Goal: Check status: Check status

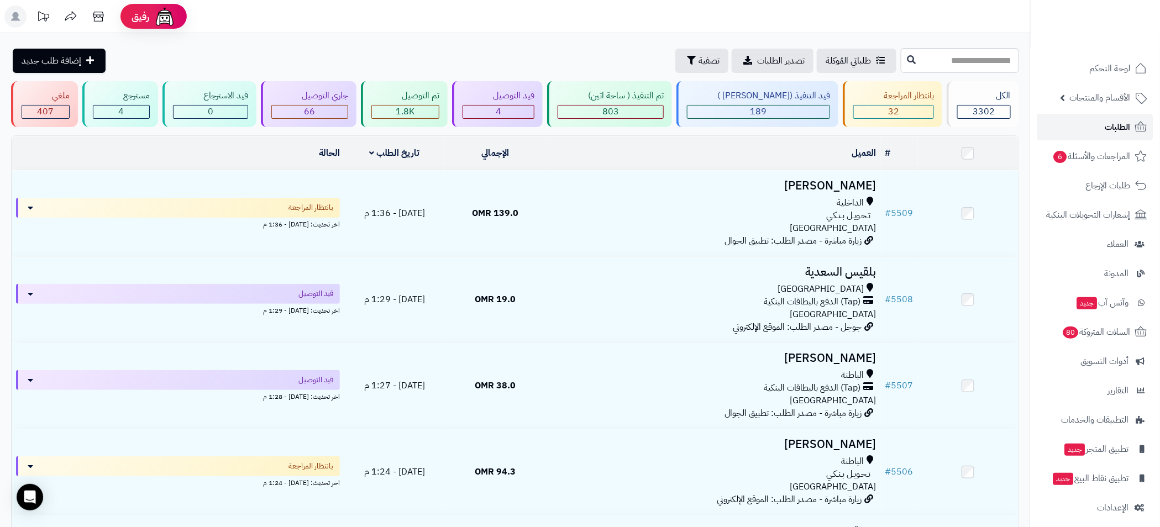
click at [1119, 131] on span "الطلبات" at bounding box center [1117, 126] width 25 height 15
click at [1112, 118] on link "الطلبات" at bounding box center [1095, 127] width 116 height 27
click at [893, 112] on span "32" at bounding box center [893, 111] width 11 height 13
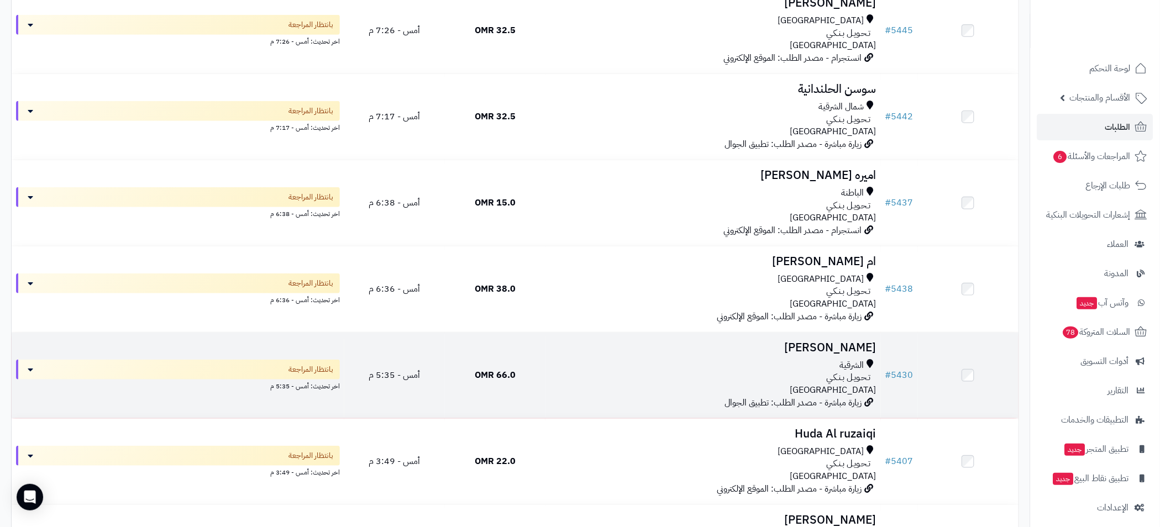
scroll to position [2485, 0]
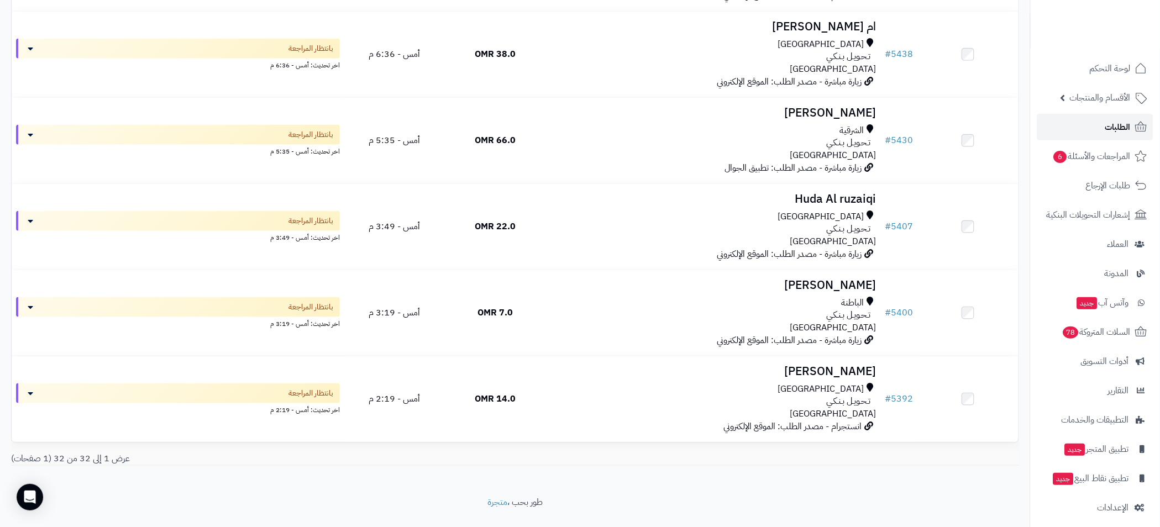
click at [1118, 117] on link "الطلبات" at bounding box center [1095, 127] width 116 height 27
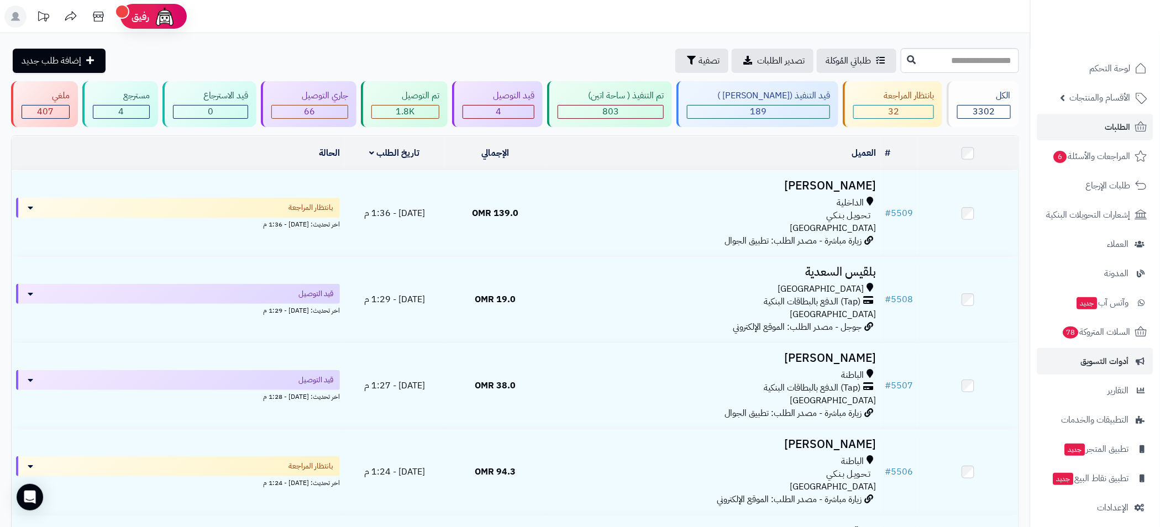
scroll to position [7, 0]
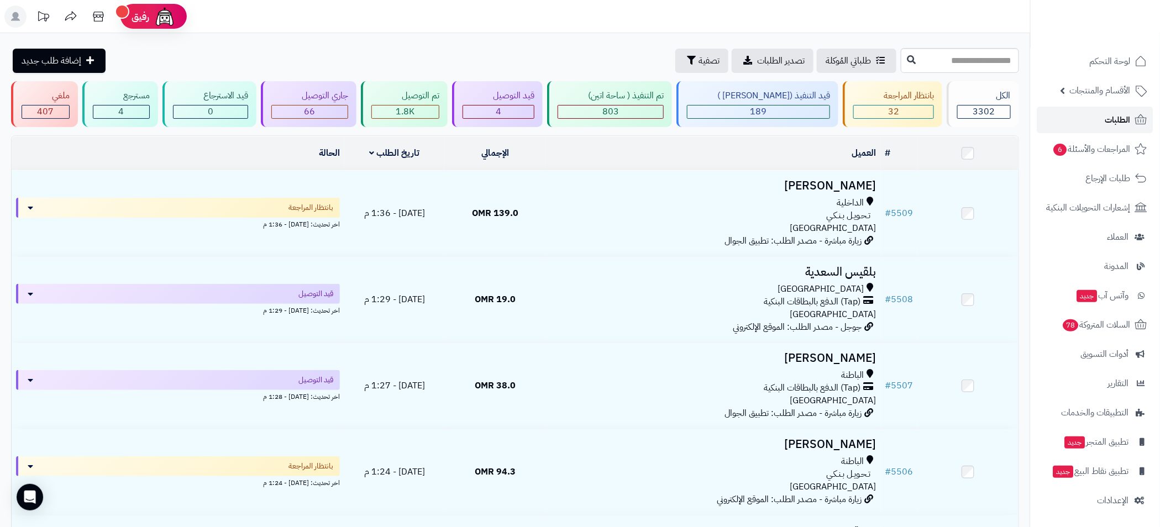
click at [1119, 120] on span "الطلبات" at bounding box center [1117, 119] width 25 height 15
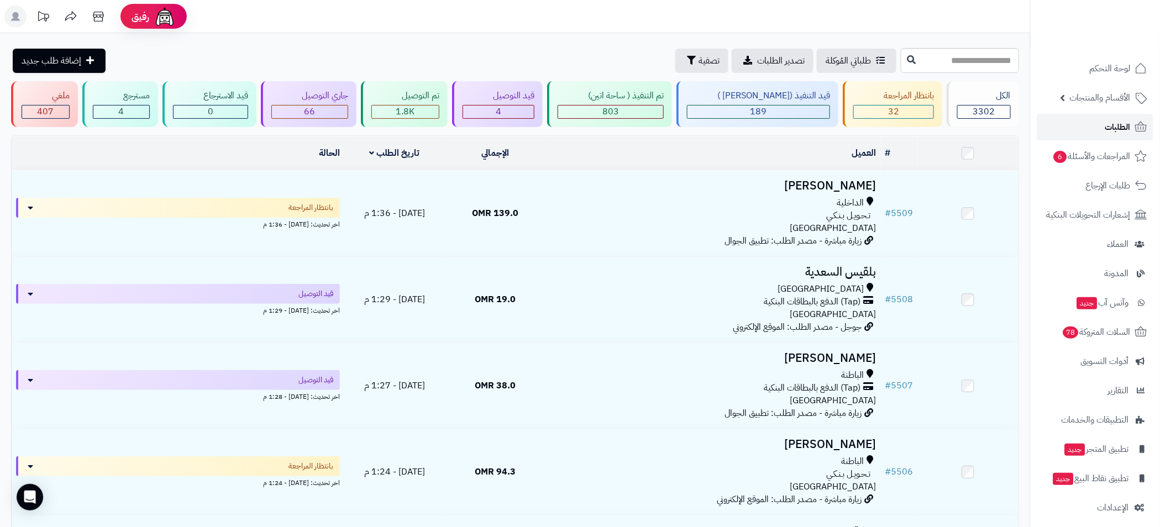
click at [1089, 125] on link "الطلبات" at bounding box center [1095, 127] width 116 height 27
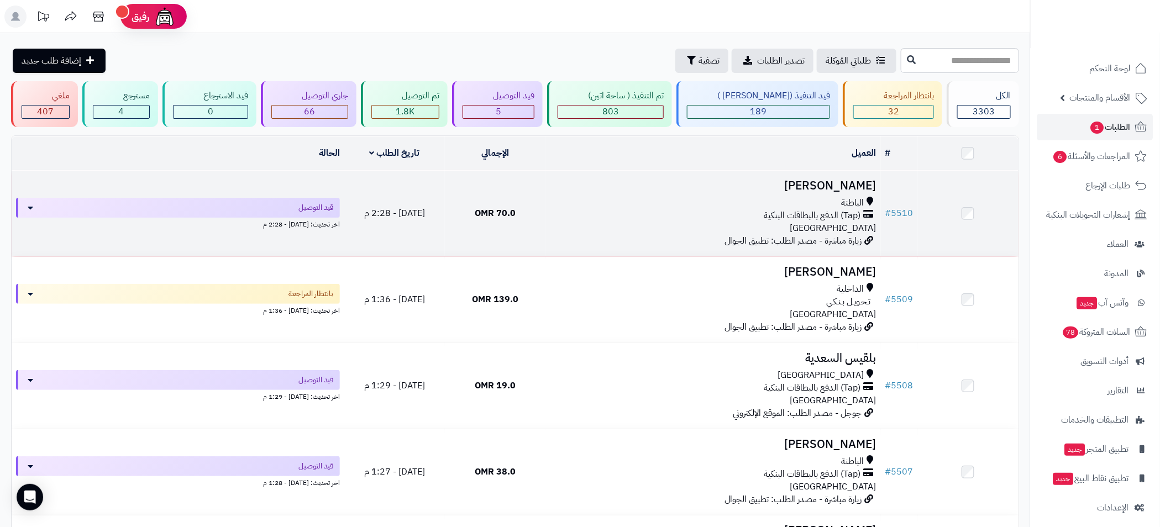
click at [581, 199] on div "الباطنة" at bounding box center [713, 203] width 326 height 13
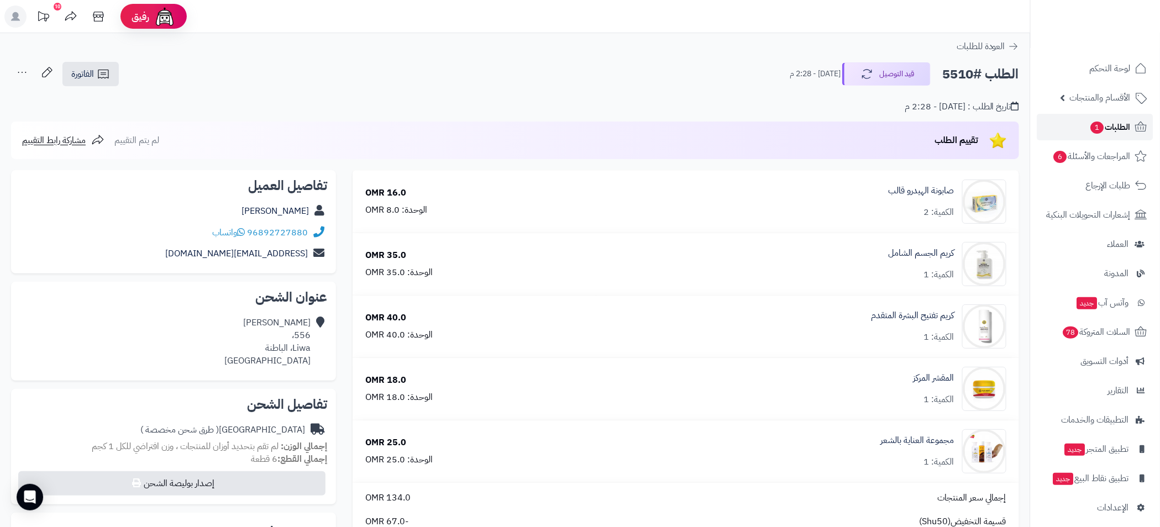
click at [1107, 133] on span "الطلبات 1" at bounding box center [1109, 126] width 41 height 15
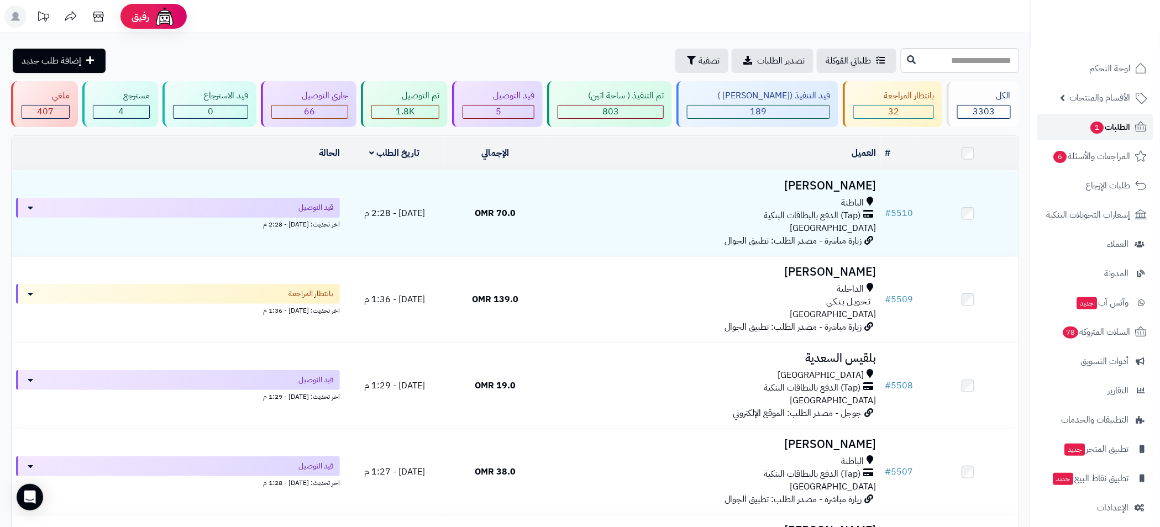
click at [1098, 135] on link "الطلبات 1" at bounding box center [1095, 127] width 116 height 27
